Goal: Task Accomplishment & Management: Manage account settings

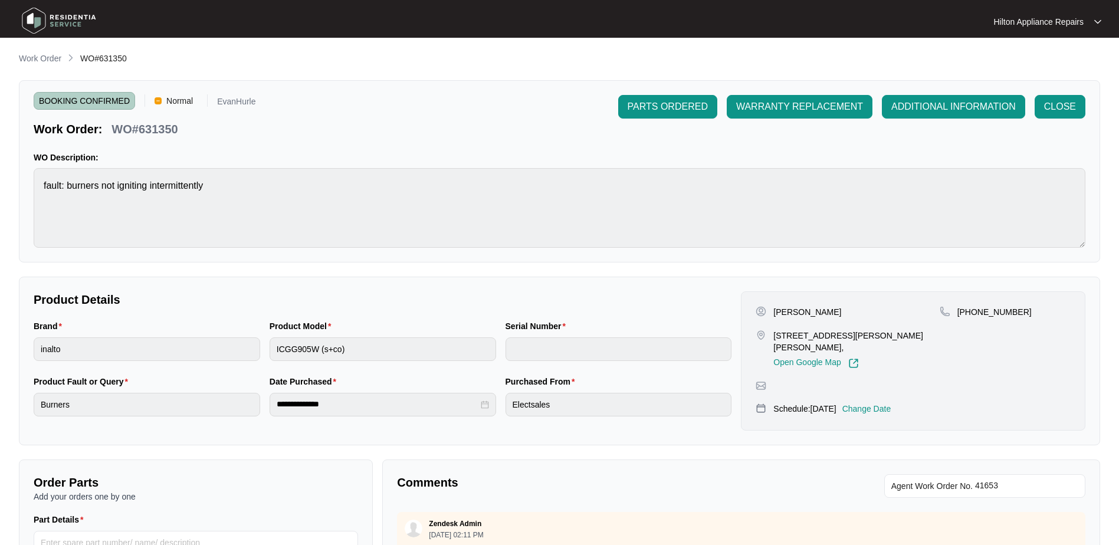
scroll to position [394, 0]
click at [30, 54] on p "Work Order" at bounding box center [40, 58] width 42 height 12
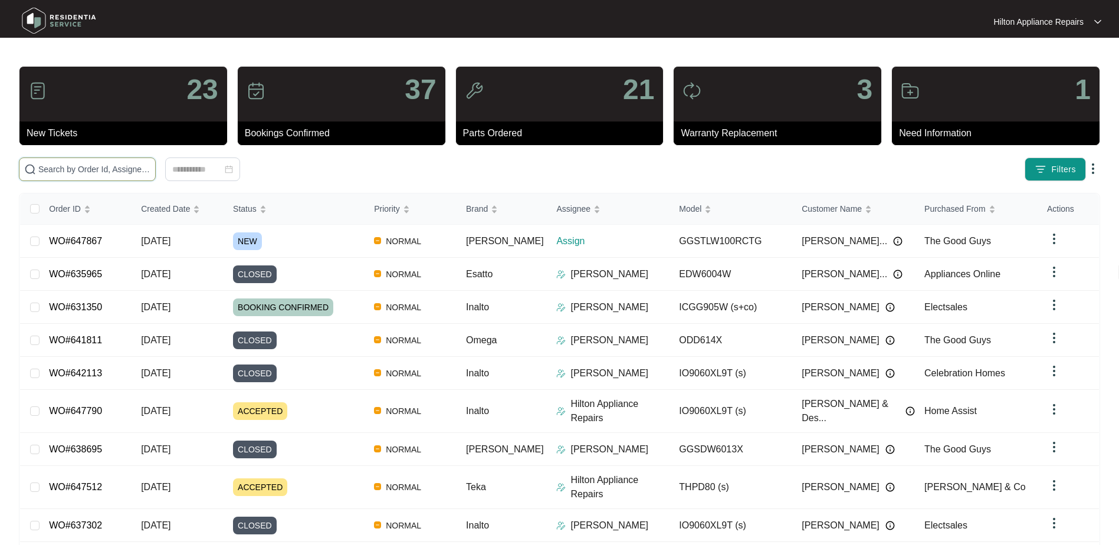
click at [61, 174] on input "text" at bounding box center [94, 169] width 112 height 13
paste input "636939"
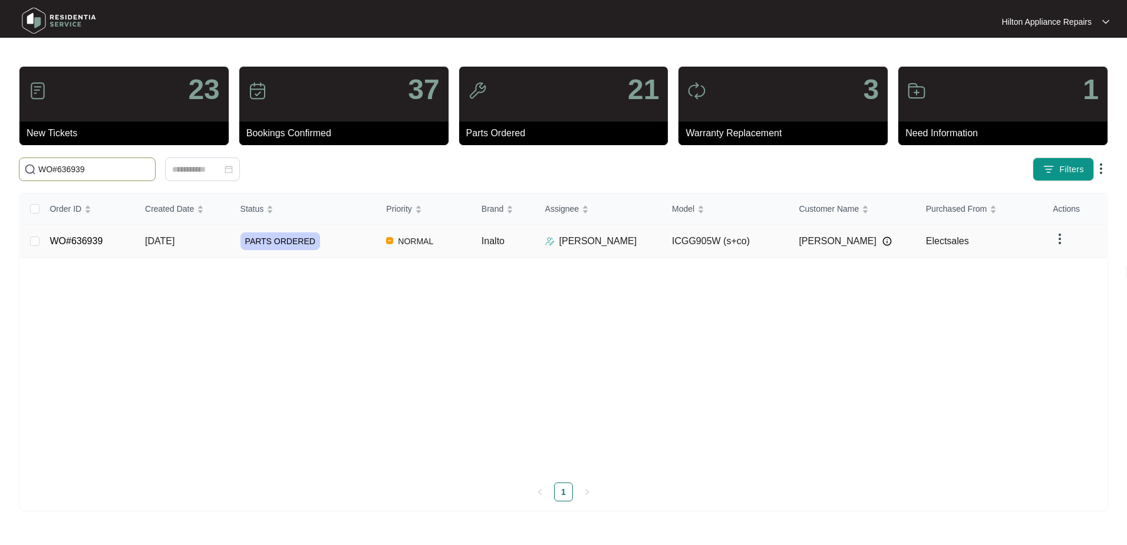
type input "WO#636939"
click at [156, 240] on span "[DATE]" at bounding box center [159, 241] width 29 height 10
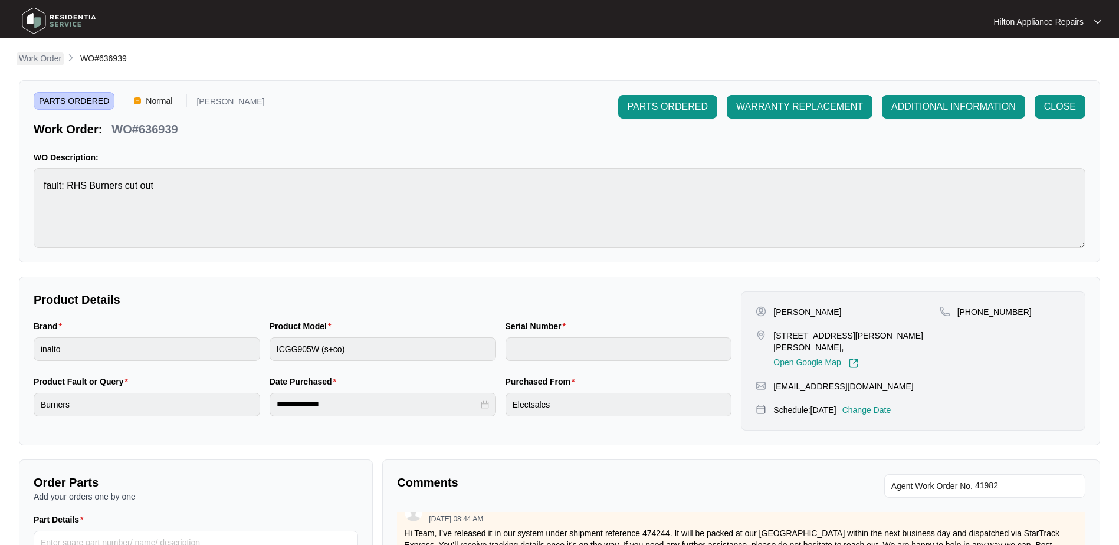
click at [32, 57] on p "Work Order" at bounding box center [40, 58] width 42 height 12
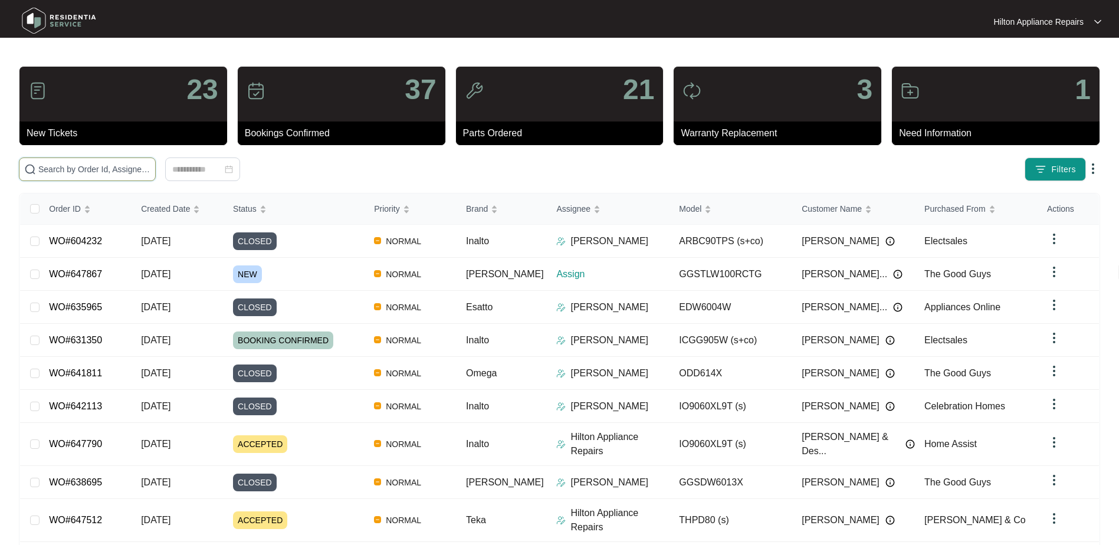
click at [77, 165] on input "text" at bounding box center [94, 169] width 112 height 13
paste input "647867"
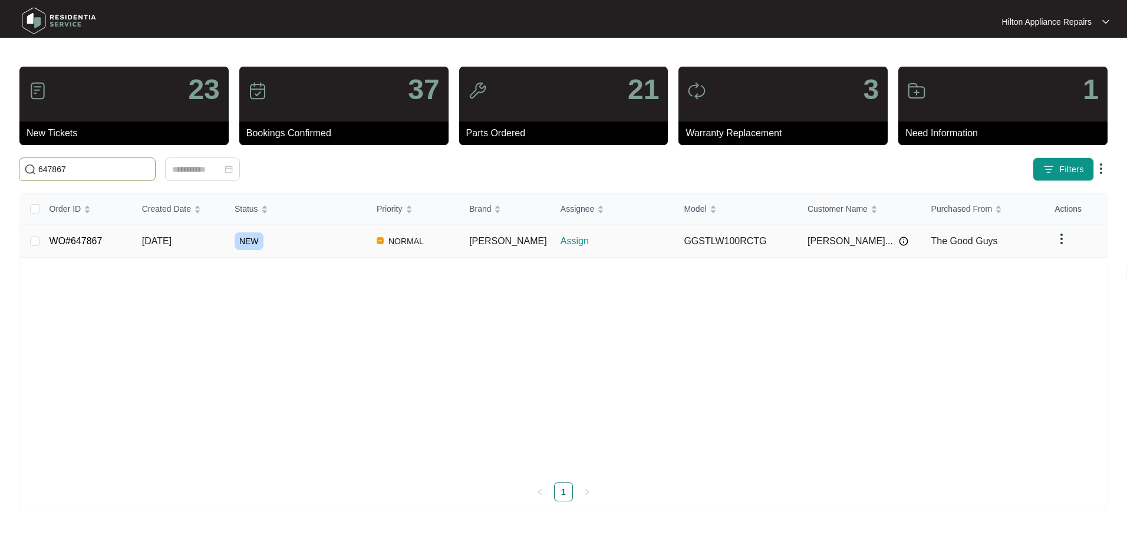
type input "647867"
click at [155, 236] on span "[DATE]" at bounding box center [156, 241] width 29 height 10
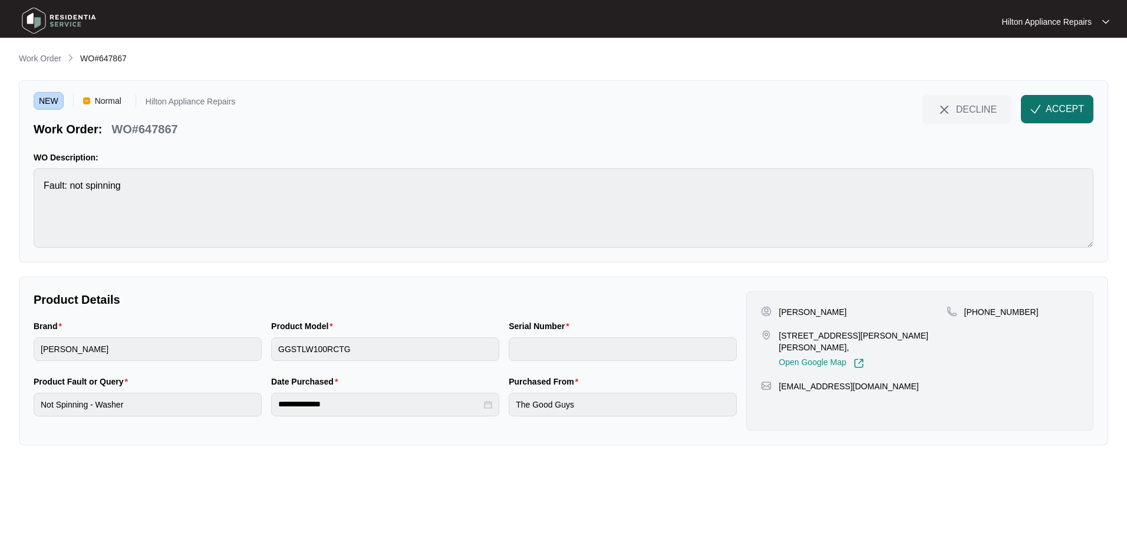
click at [1055, 106] on span "ACCEPT" at bounding box center [1065, 109] width 38 height 14
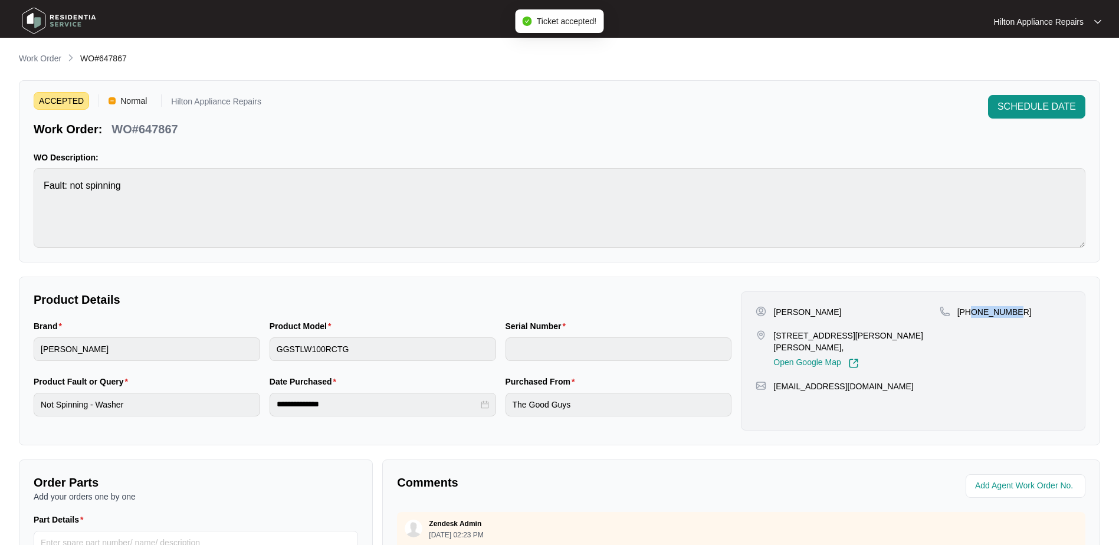
drag, startPoint x: 1020, startPoint y: 315, endPoint x: 970, endPoint y: 315, distance: 50.1
click at [970, 315] on div "[PHONE_NUMBER]" at bounding box center [1004, 312] width 131 height 12
copy p "434058139"
drag, startPoint x: 890, startPoint y: 335, endPoint x: 774, endPoint y: 332, distance: 115.6
click at [774, 332] on p "[STREET_ADDRESS][PERSON_NAME][PERSON_NAME]," at bounding box center [856, 342] width 166 height 24
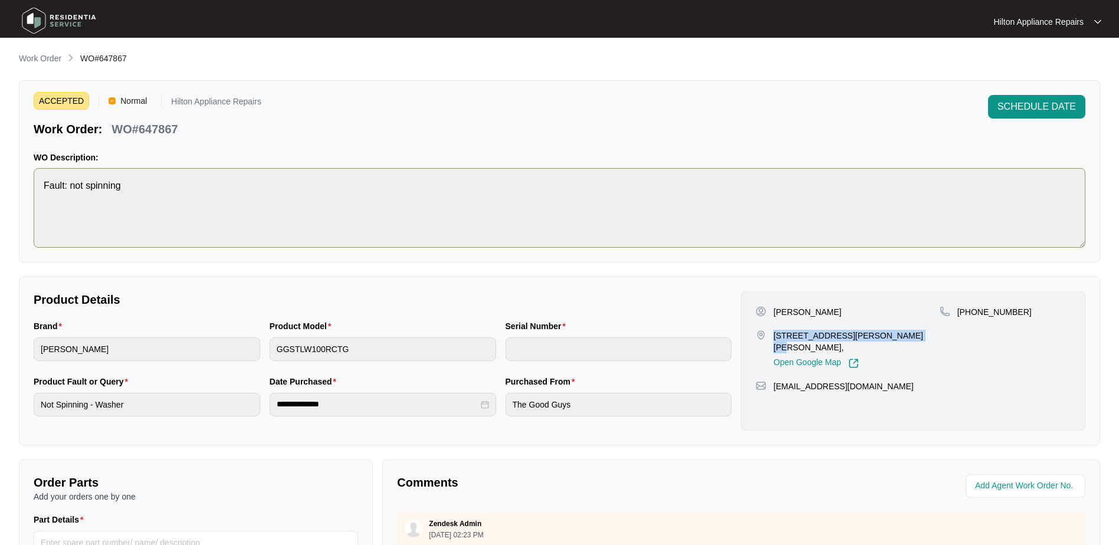
copy p "[STREET_ADDRESS][PERSON_NAME][PERSON_NAME]"
drag, startPoint x: 810, startPoint y: 313, endPoint x: 774, endPoint y: 311, distance: 36.0
click at [774, 311] on p "[PERSON_NAME]" at bounding box center [807, 312] width 68 height 12
copy p "[PERSON_NAME]"
drag, startPoint x: 852, startPoint y: 314, endPoint x: 810, endPoint y: 313, distance: 41.9
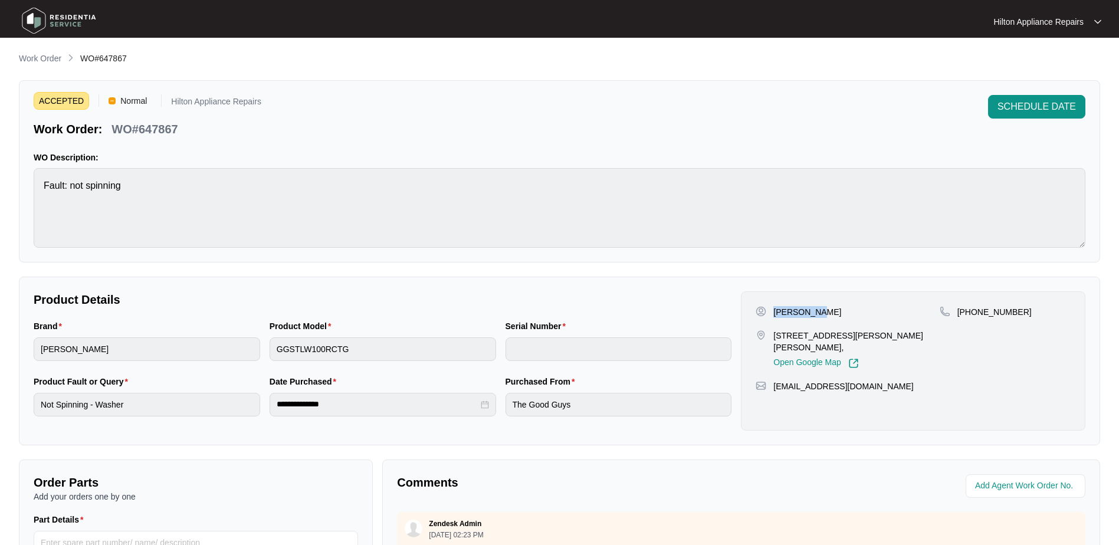
click at [810, 313] on div "[PERSON_NAME]" at bounding box center [846, 312] width 183 height 12
copy p "[PERSON_NAME]"
drag, startPoint x: 1020, startPoint y: 312, endPoint x: 971, endPoint y: 314, distance: 49.0
click at [971, 314] on div "[PHONE_NUMBER]" at bounding box center [1004, 312] width 131 height 12
copy p "434058139"
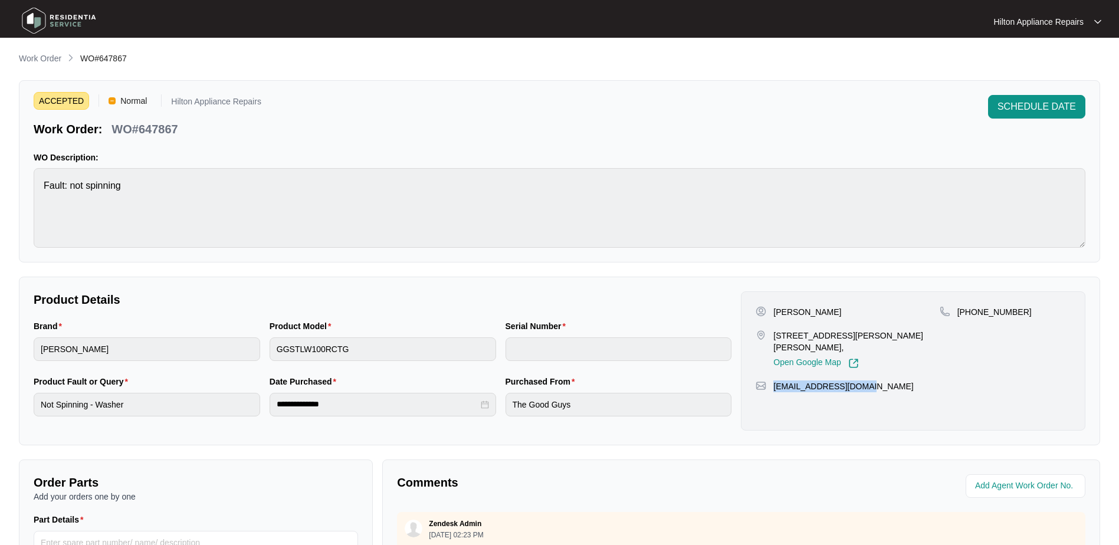
drag, startPoint x: 846, startPoint y: 377, endPoint x: 771, endPoint y: 377, distance: 74.9
click at [771, 380] on div "[EMAIL_ADDRESS][DOMAIN_NAME]" at bounding box center [912, 386] width 315 height 12
copy p "[EMAIL_ADDRESS][DOMAIN_NAME]"
click at [217, 341] on div "Brand [PERSON_NAME] Product Model GGSTLW100RCTG Serial Number" at bounding box center [382, 347] width 707 height 55
click at [234, 344] on div "Brand [PERSON_NAME] Product Model GGSTLW100RCTG Serial Number" at bounding box center [382, 347] width 707 height 55
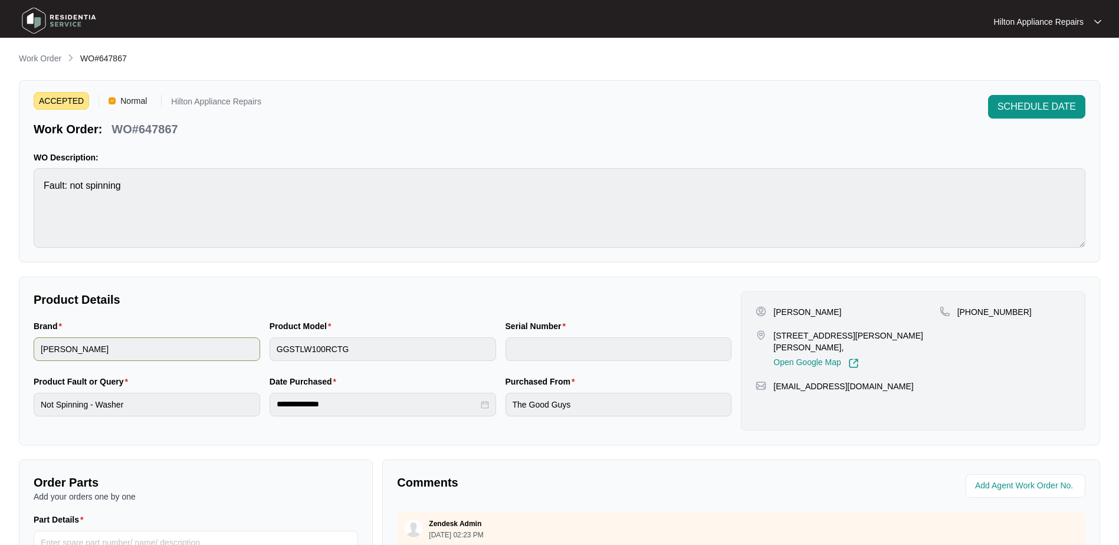
click at [248, 342] on div "Brand [PERSON_NAME] Product Model GGSTLW100RCTG Serial Number" at bounding box center [382, 347] width 707 height 55
drag, startPoint x: 180, startPoint y: 130, endPoint x: 112, endPoint y: 131, distance: 67.8
click at [112, 131] on div "WO#647867" at bounding box center [144, 127] width 75 height 21
copy p "WO#647867"
click at [1002, 477] on span at bounding box center [1025, 486] width 120 height 24
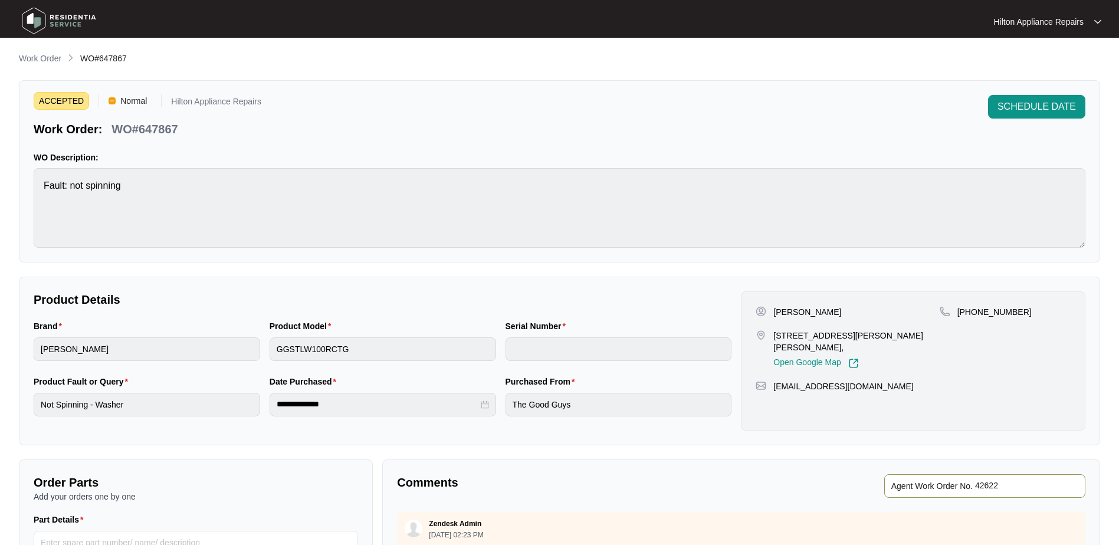
type input "42622"
drag, startPoint x: 834, startPoint y: 156, endPoint x: 1032, endPoint y: 135, distance: 199.8
click at [834, 156] on p "WO Description:" at bounding box center [559, 158] width 1051 height 12
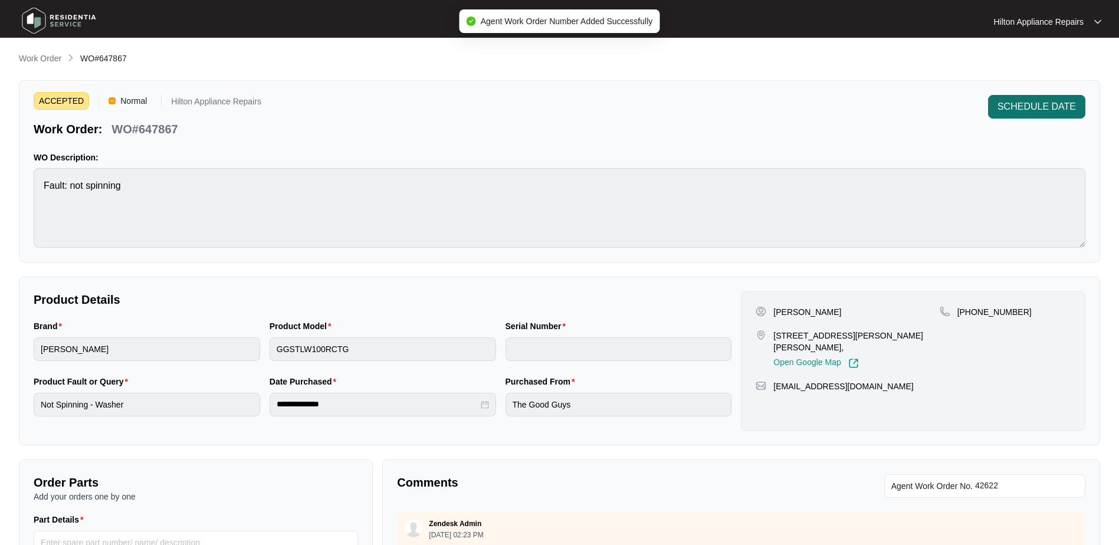
click at [1027, 105] on span "SCHEDULE DATE" at bounding box center [1036, 107] width 78 height 14
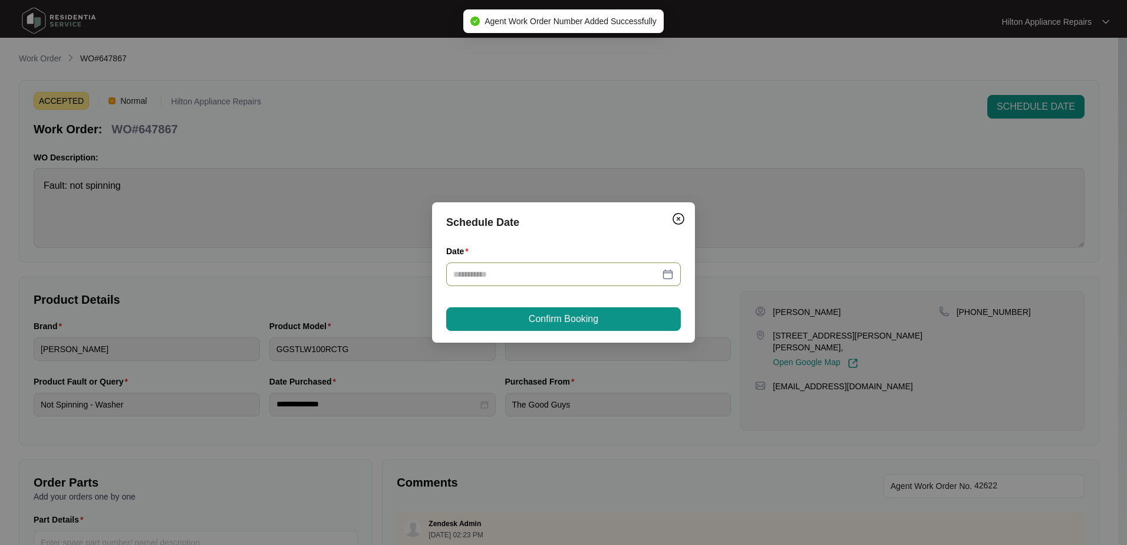
click at [670, 272] on div at bounding box center [563, 274] width 221 height 13
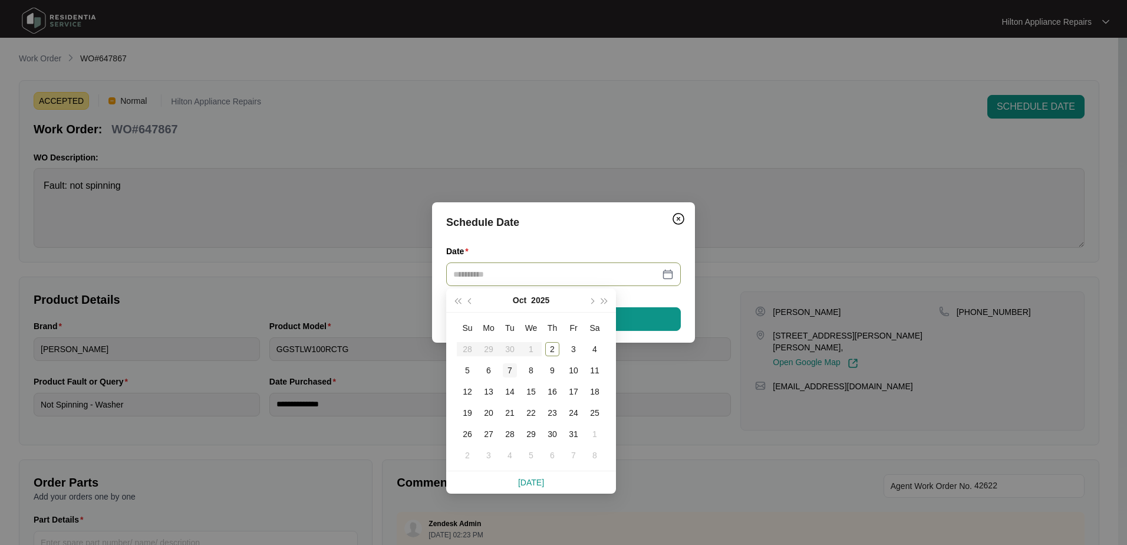
click at [508, 370] on div "7" at bounding box center [510, 370] width 14 height 14
type input "**********"
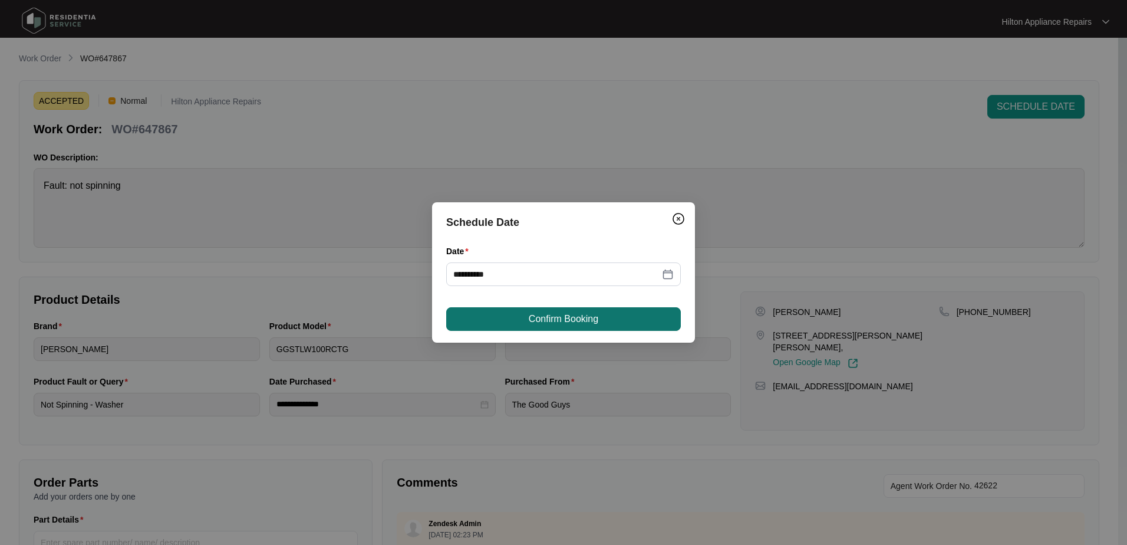
click at [538, 324] on span "Confirm Booking" at bounding box center [564, 319] width 70 height 14
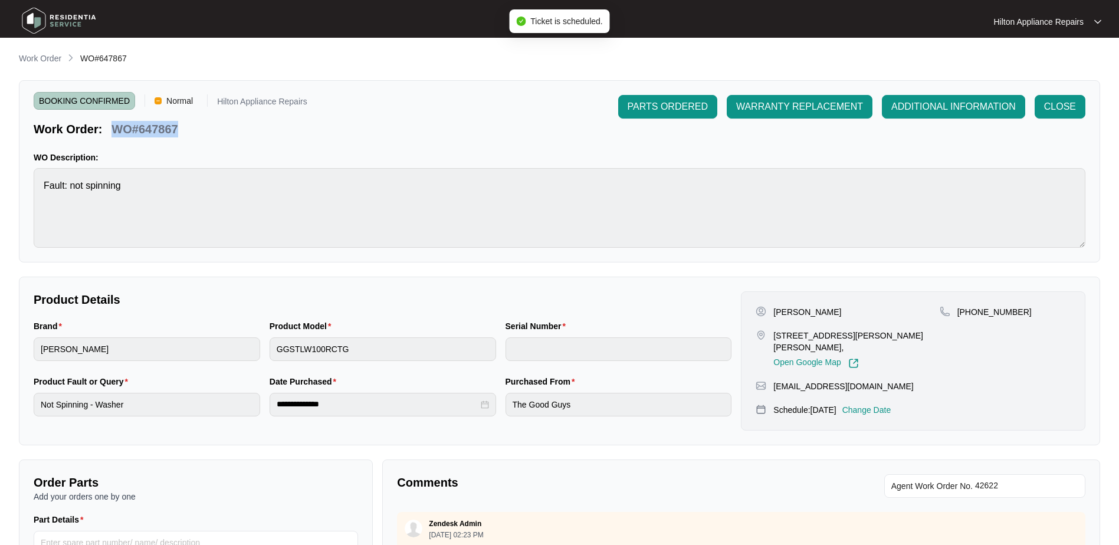
drag, startPoint x: 189, startPoint y: 129, endPoint x: 114, endPoint y: 133, distance: 75.0
click at [114, 133] on div "Work Order: WO#647867" at bounding box center [171, 127] width 274 height 21
copy p "WO#647867"
drag, startPoint x: 38, startPoint y: 58, endPoint x: 45, endPoint y: 61, distance: 7.7
click at [38, 58] on p "Work Order" at bounding box center [40, 58] width 42 height 12
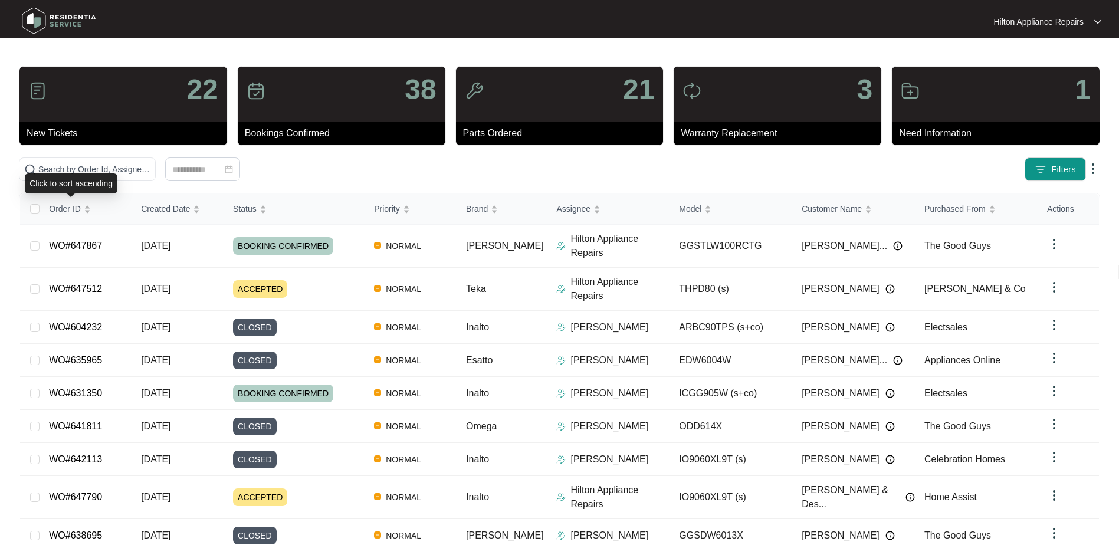
click at [56, 176] on div "Click to sort ascending" at bounding box center [71, 183] width 93 height 20
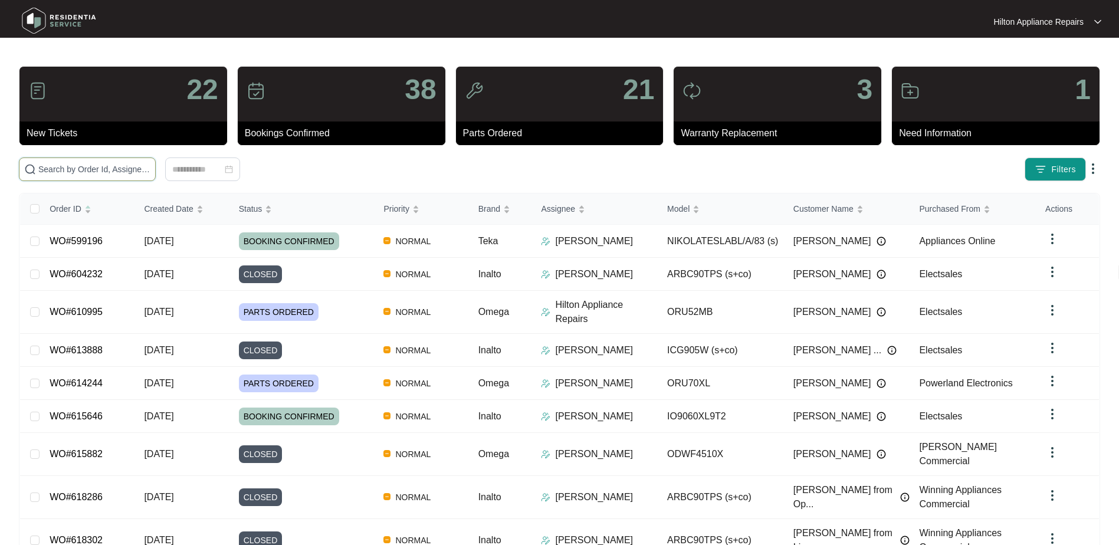
click at [64, 169] on input "text" at bounding box center [94, 169] width 112 height 13
paste input "WO#647867"
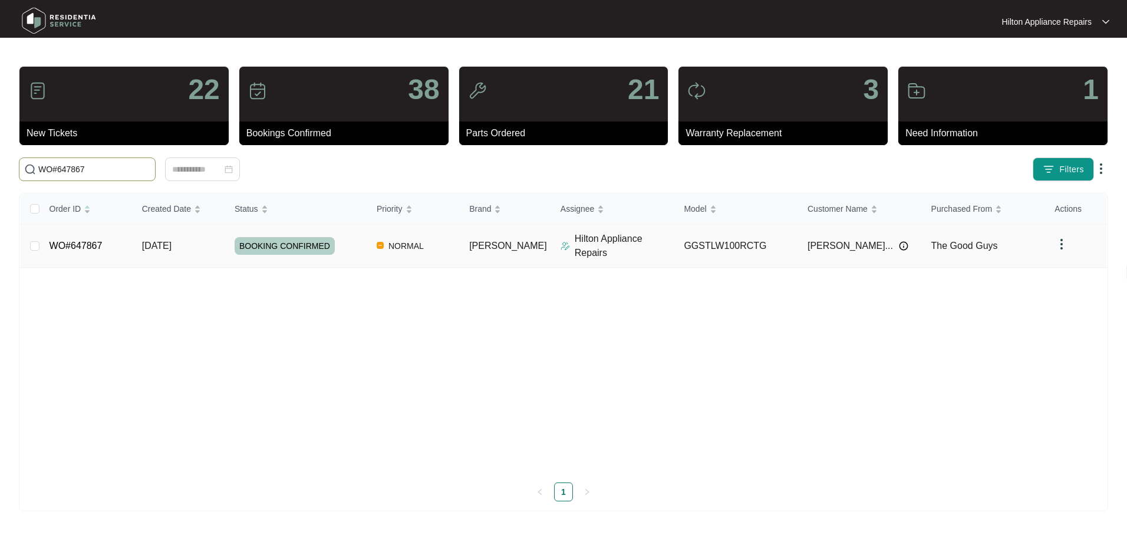
type input "WO#647867"
click at [244, 164] on span "Re-assign Selected Tickets" at bounding box center [232, 169] width 114 height 14
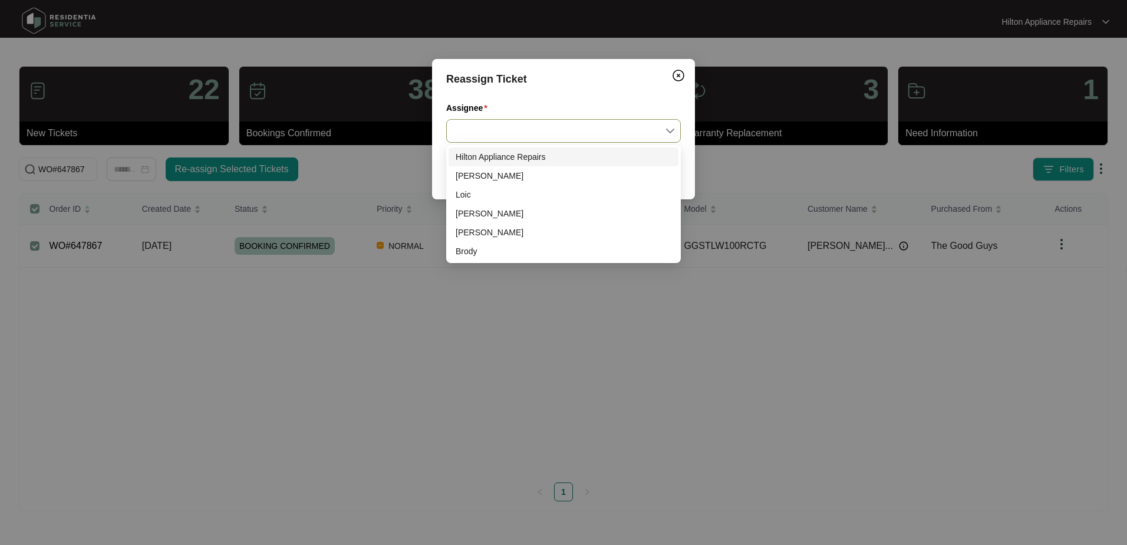
click at [670, 130] on input "Assignee" at bounding box center [563, 131] width 221 height 22
click at [463, 195] on div "Loic" at bounding box center [564, 194] width 216 height 13
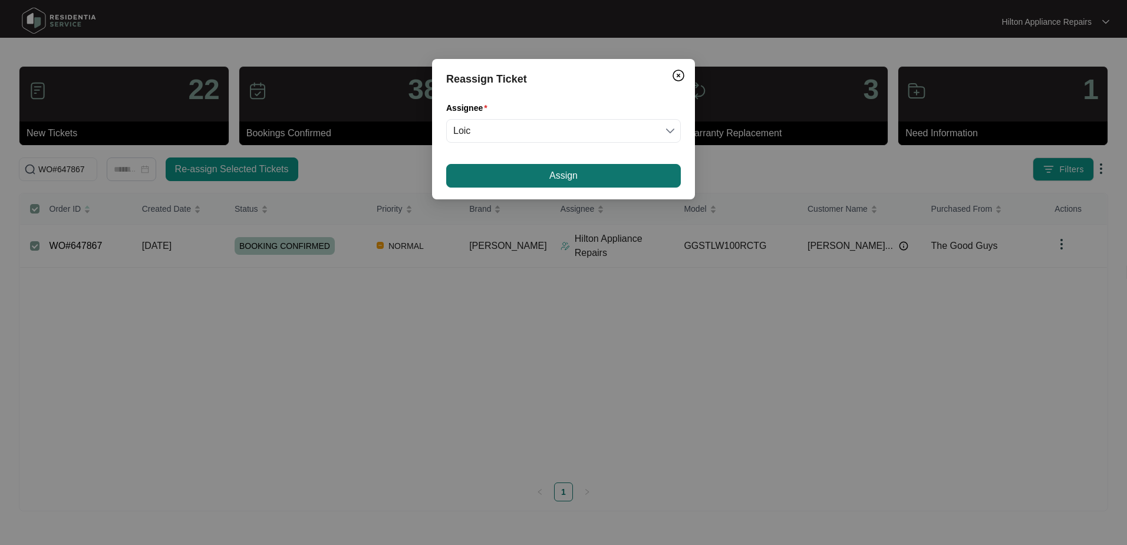
click at [554, 177] on span "Assign" at bounding box center [564, 176] width 28 height 14
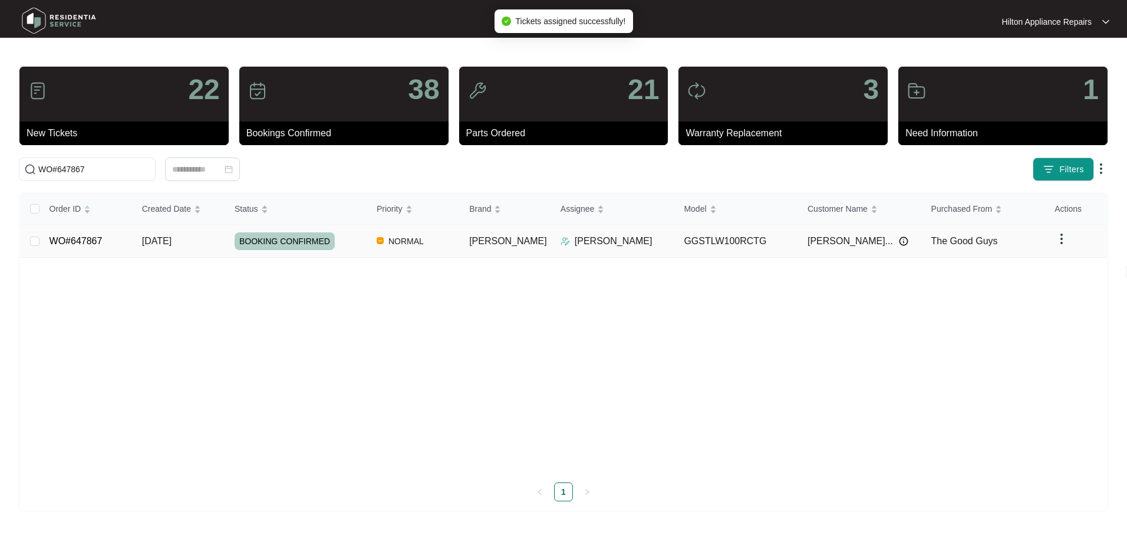
click at [166, 238] on span "[DATE]" at bounding box center [156, 241] width 29 height 10
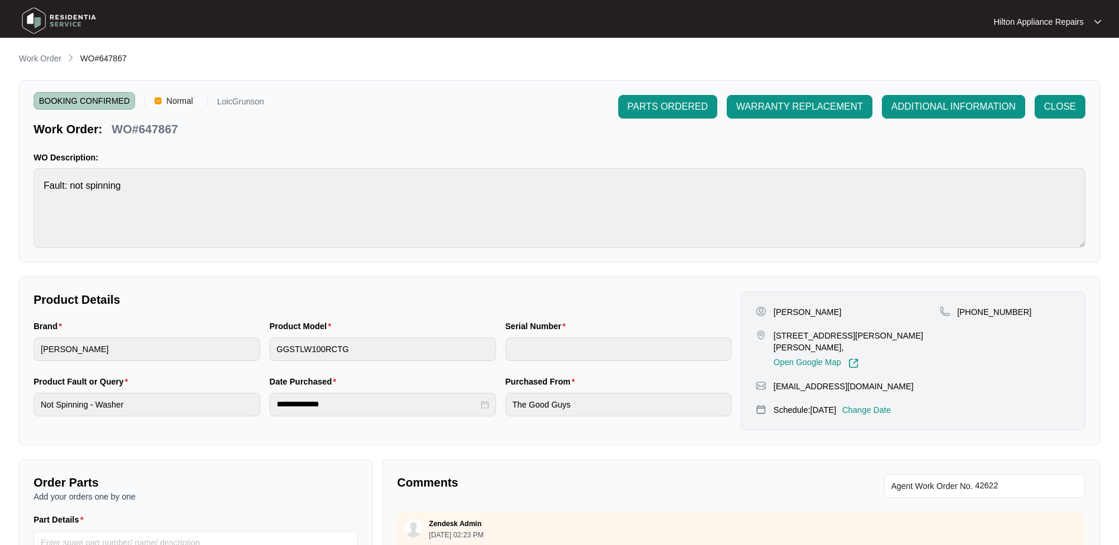
click at [43, 53] on p "Work Order" at bounding box center [40, 58] width 42 height 12
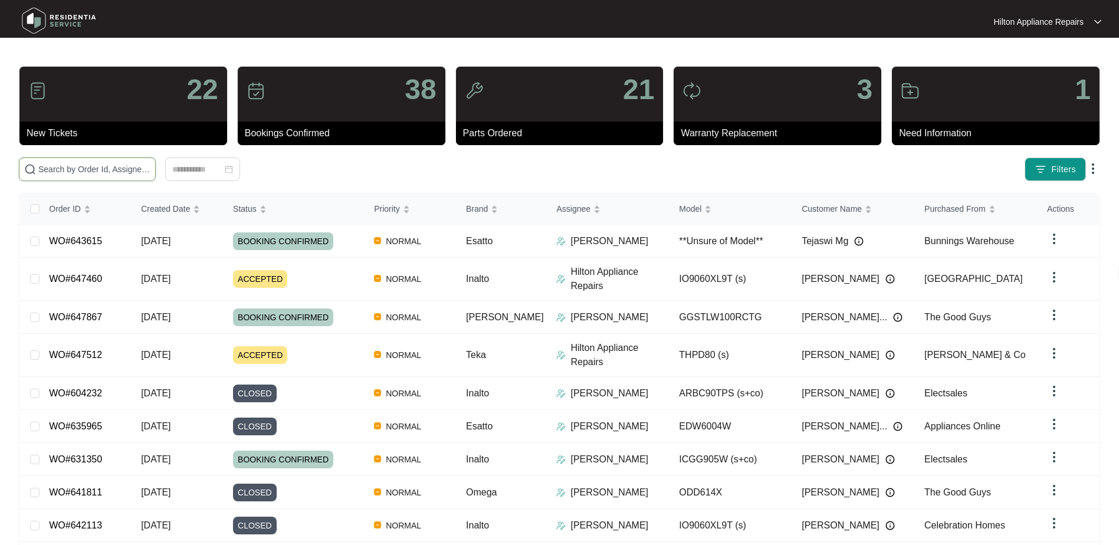
click at [45, 173] on input "text" at bounding box center [94, 169] width 112 height 13
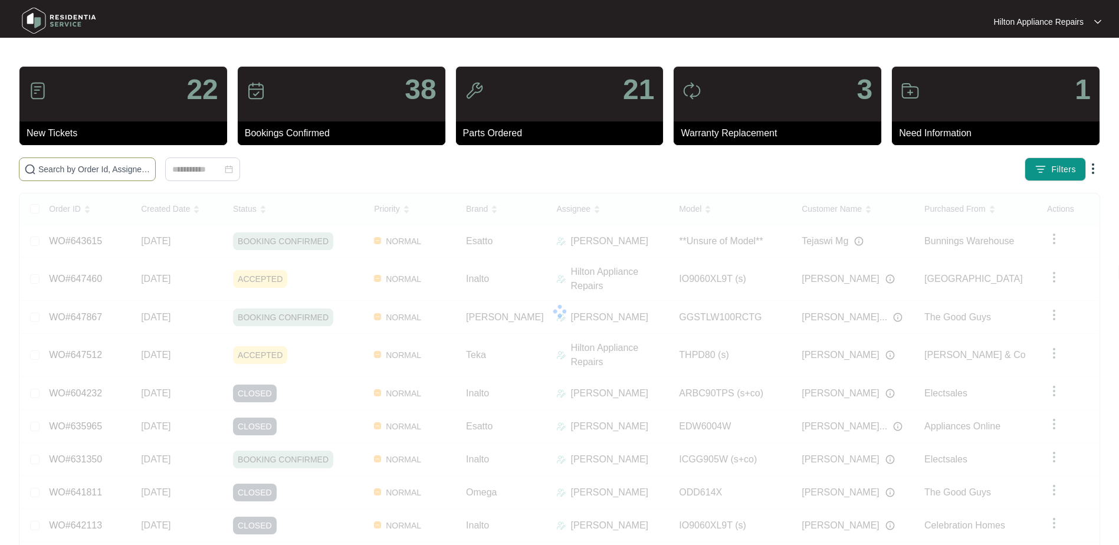
paste input "WO#646259"
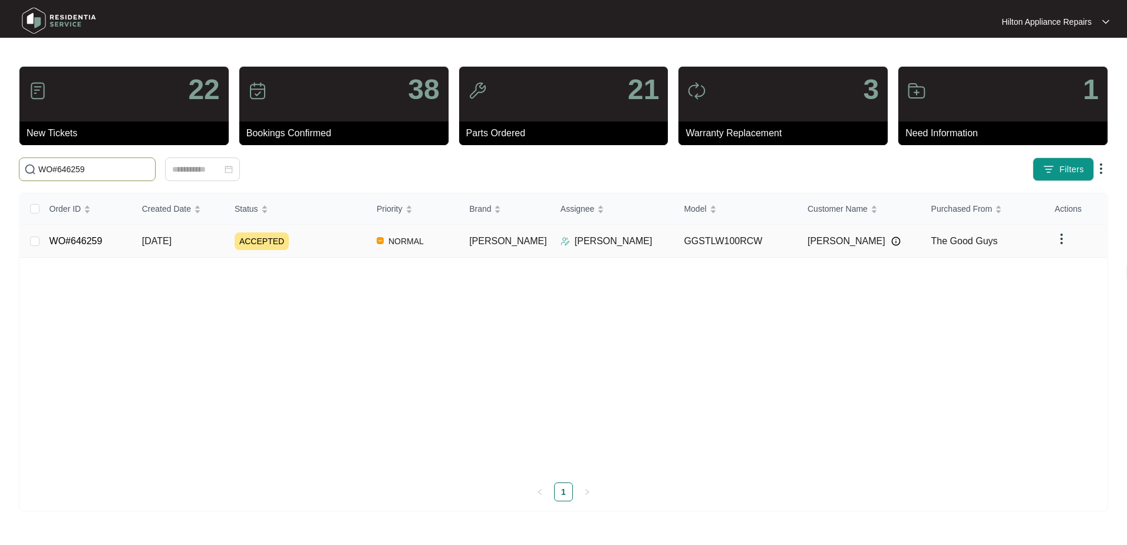
type input "WO#646259"
click at [162, 237] on span "[DATE]" at bounding box center [156, 241] width 29 height 10
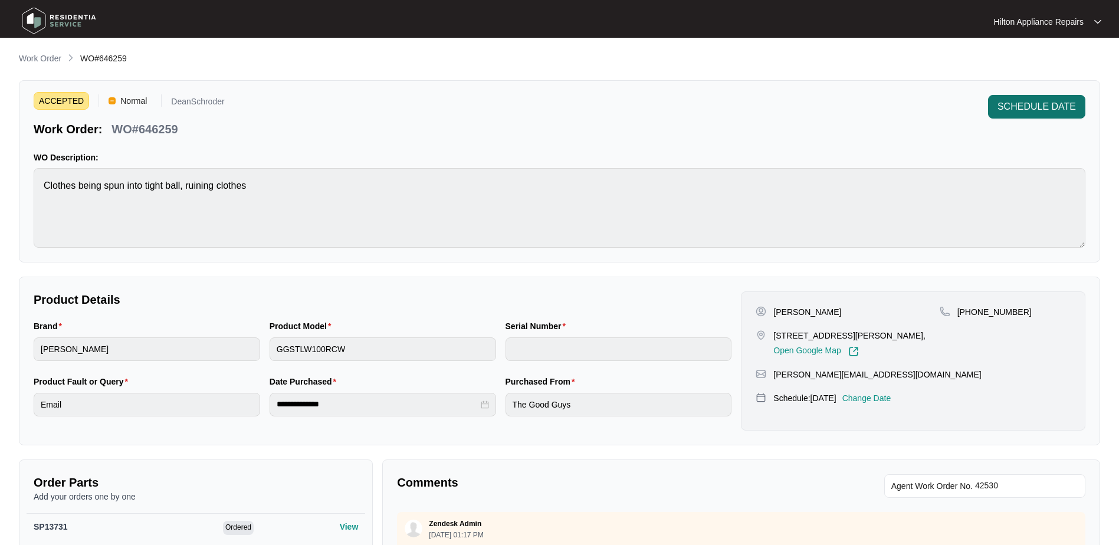
click at [1013, 110] on span "SCHEDULE DATE" at bounding box center [1036, 107] width 78 height 14
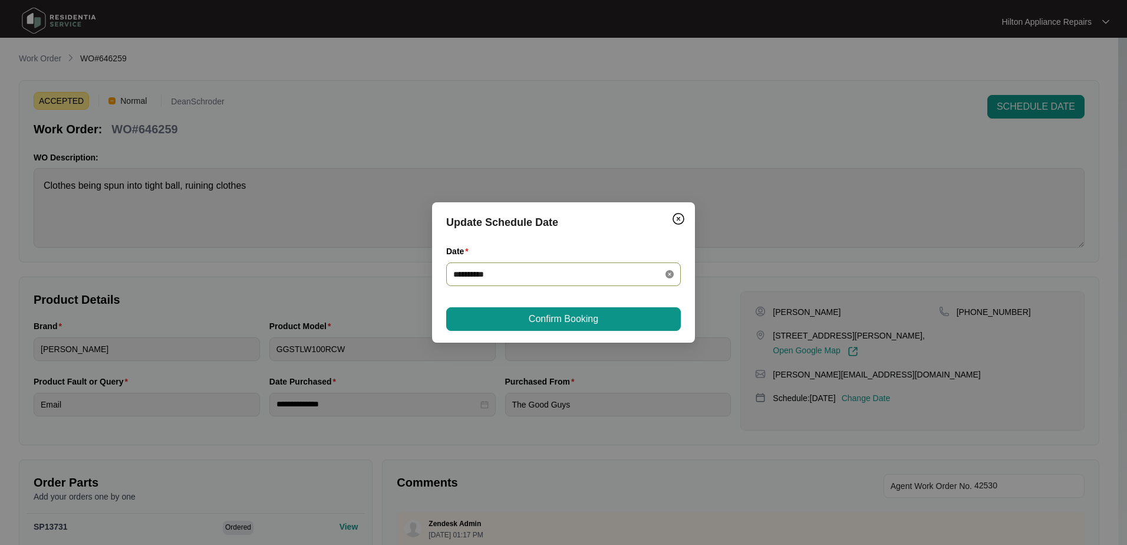
click at [673, 272] on icon "close-circle" at bounding box center [670, 274] width 8 height 8
click at [670, 271] on div at bounding box center [563, 274] width 221 height 13
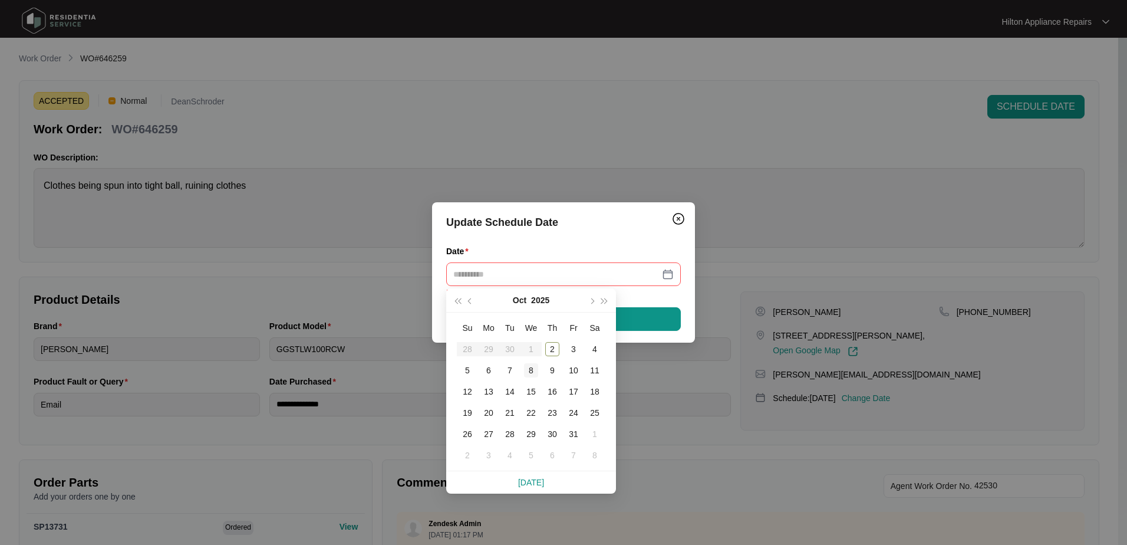
click at [531, 371] on div "8" at bounding box center [531, 370] width 14 height 14
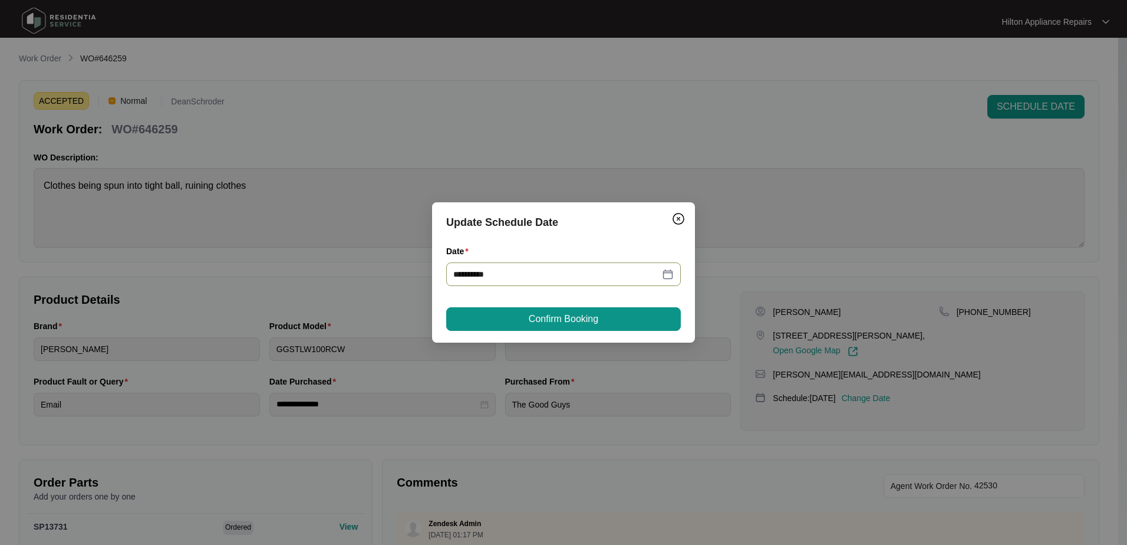
type input "**********"
click at [577, 317] on span "Confirm Booking" at bounding box center [564, 319] width 70 height 14
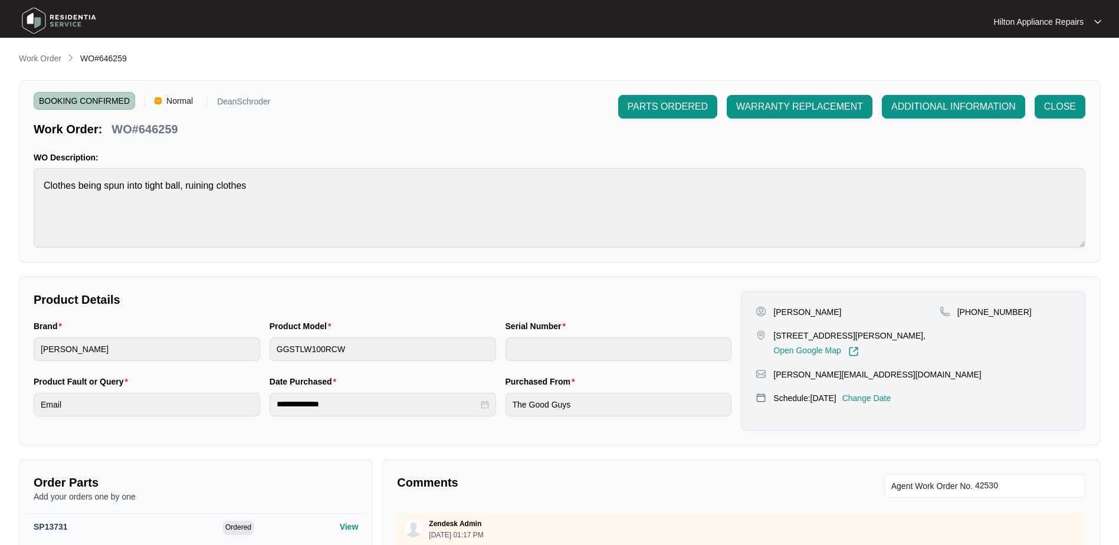
drag, startPoint x: 40, startPoint y: 54, endPoint x: 61, endPoint y: 55, distance: 21.2
click at [40, 54] on p "Work Order" at bounding box center [40, 58] width 42 height 12
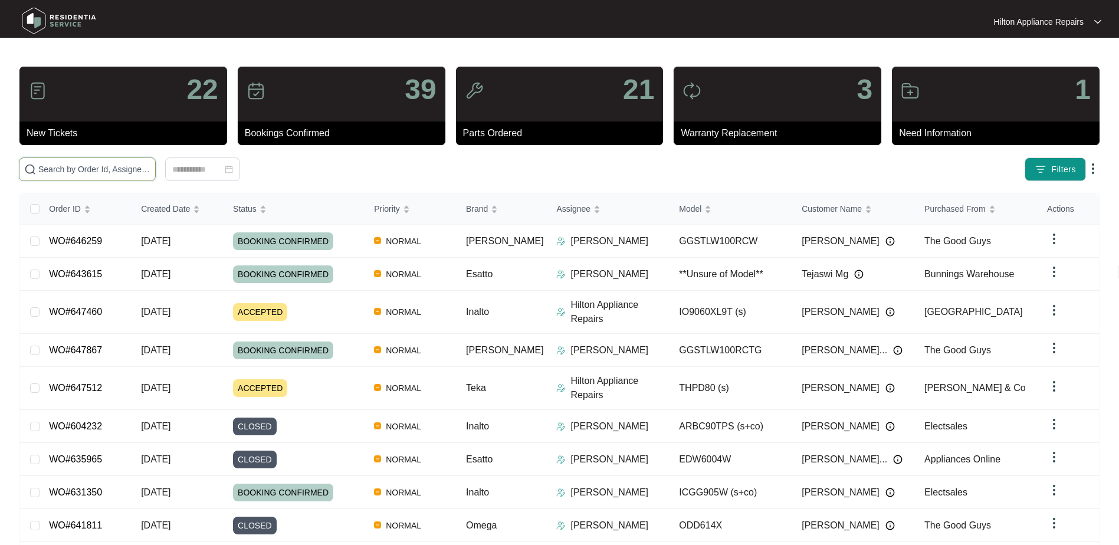
click at [63, 170] on input "text" at bounding box center [94, 169] width 112 height 13
paste input "WO#643651"
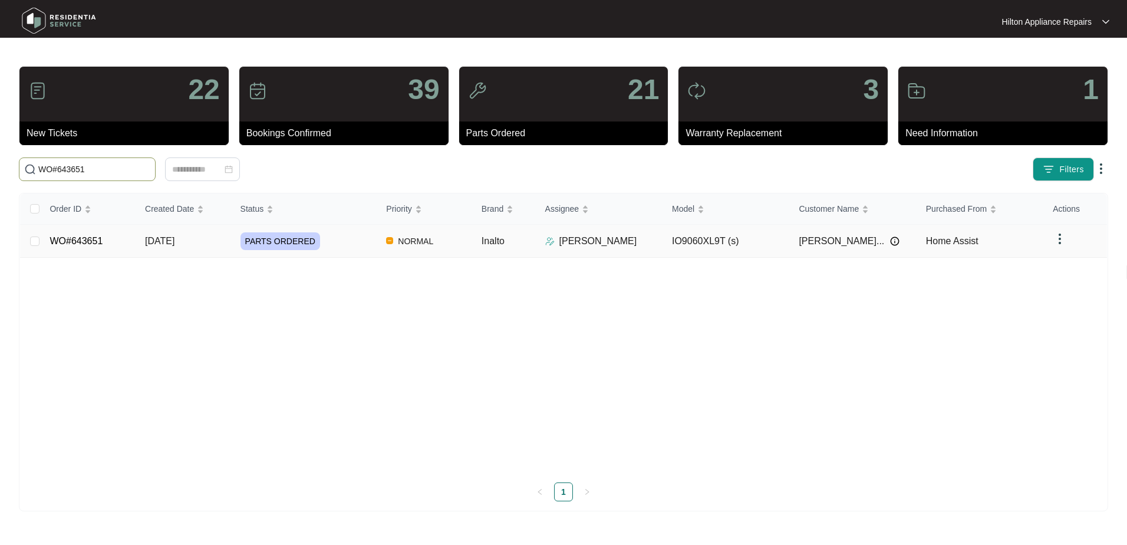
type input "WO#643651"
click at [160, 237] on span "[DATE]" at bounding box center [159, 241] width 29 height 10
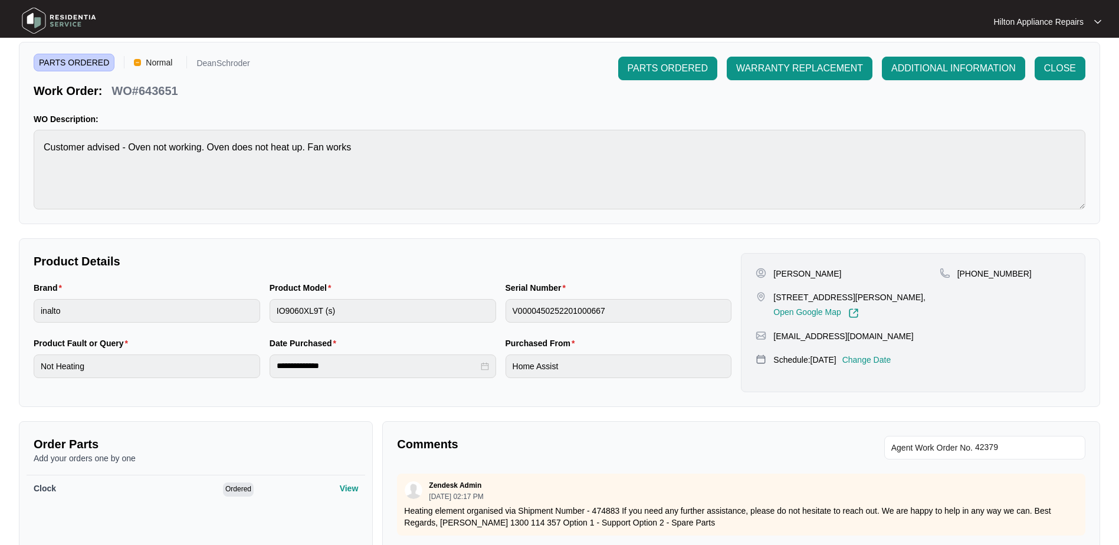
scroll to position [59, 0]
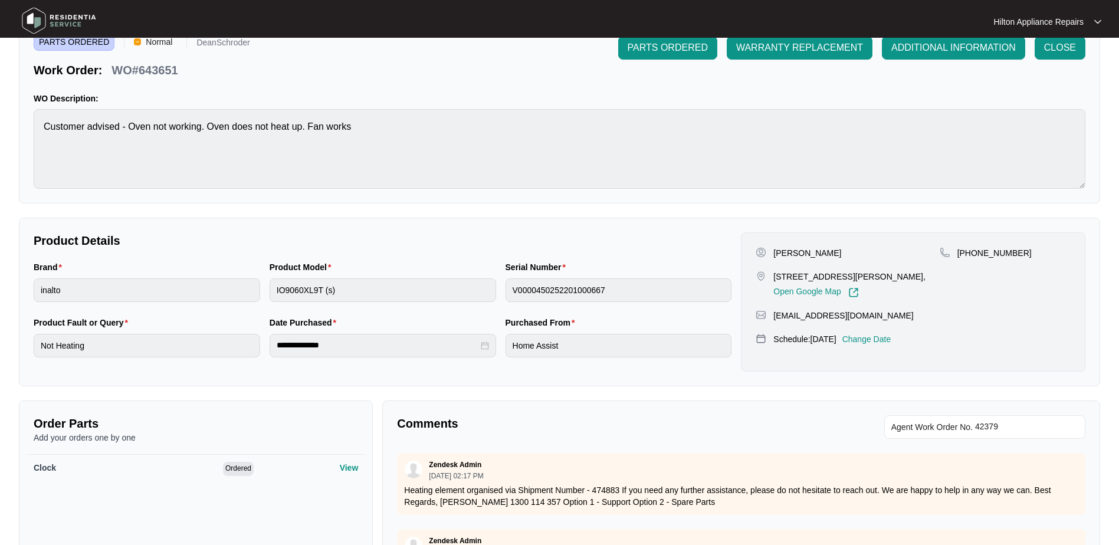
click at [886, 337] on p "Change Date" at bounding box center [866, 339] width 49 height 12
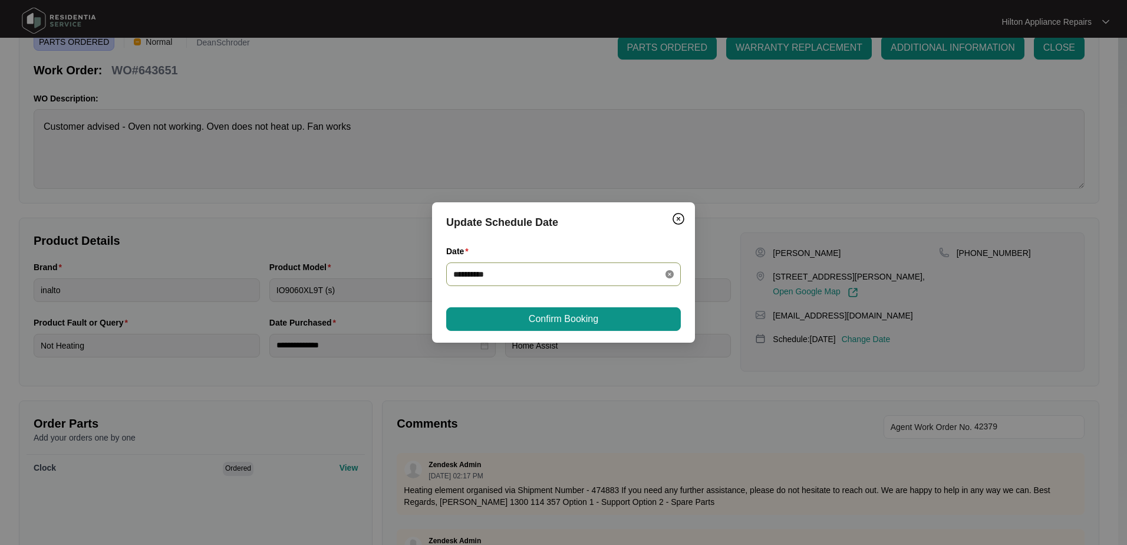
click at [671, 270] on icon "close-circle" at bounding box center [670, 274] width 8 height 8
click at [668, 272] on div at bounding box center [563, 274] width 221 height 13
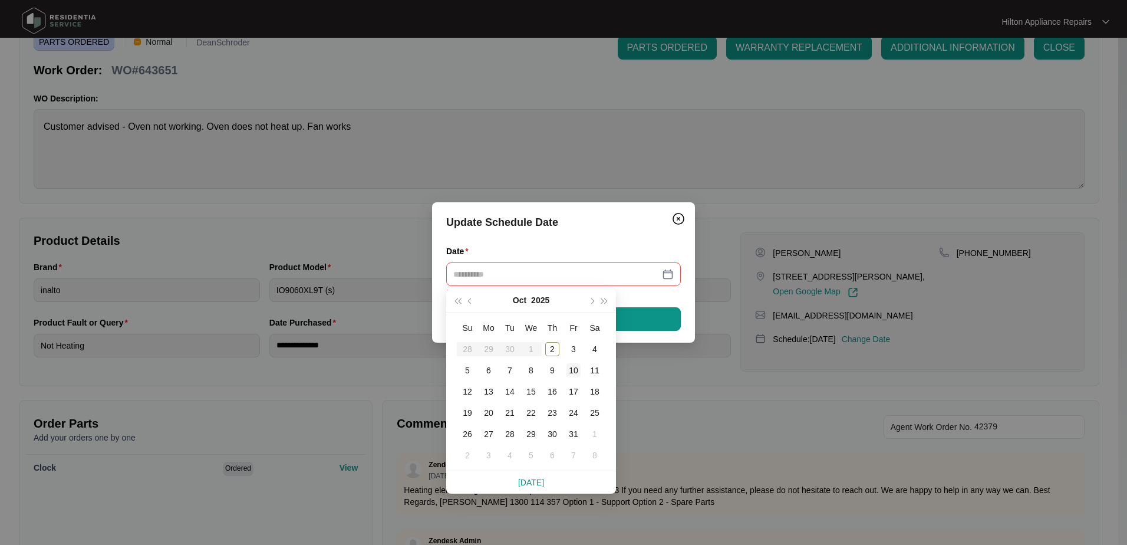
click at [571, 371] on div "10" at bounding box center [574, 370] width 14 height 14
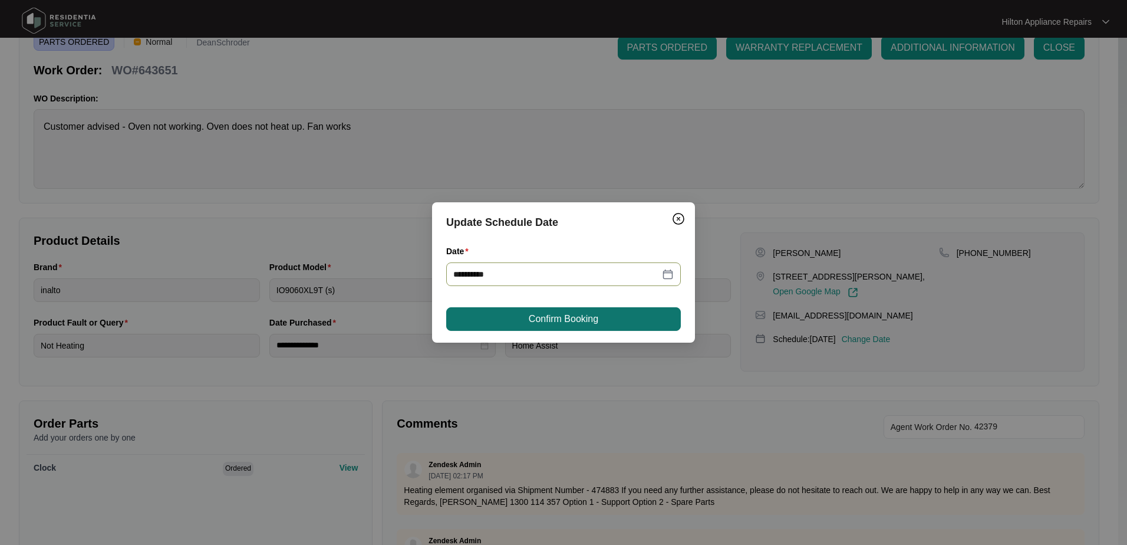
type input "**********"
click at [569, 315] on span "Confirm Booking" at bounding box center [564, 319] width 70 height 14
